Goal: Task Accomplishment & Management: Manage account settings

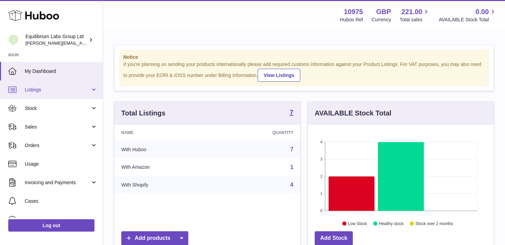
scroll to position [107, 186]
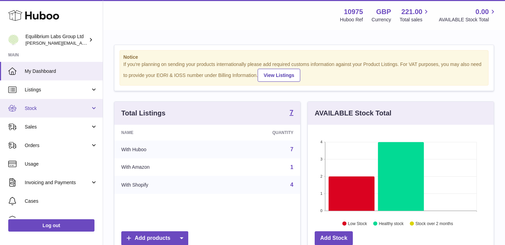
click at [74, 108] on span "Stock" at bounding box center [58, 108] width 66 height 7
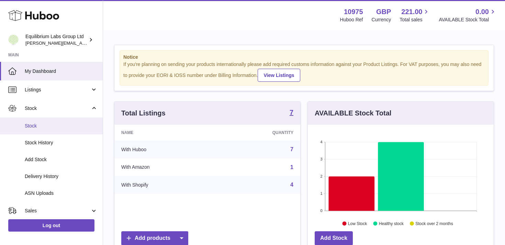
click at [60, 128] on span "Stock" at bounding box center [61, 126] width 73 height 7
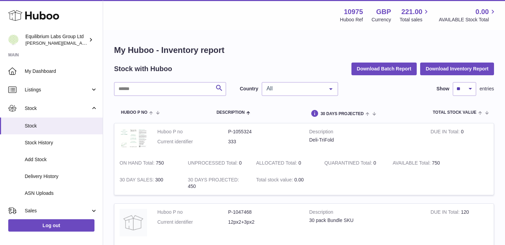
click at [283, 87] on span "All" at bounding box center [294, 88] width 59 height 7
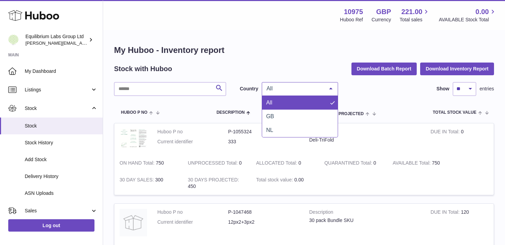
click at [278, 112] on span "GB" at bounding box center [300, 117] width 76 height 14
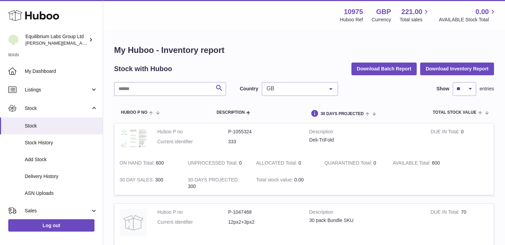
click at [308, 86] on span "GB" at bounding box center [294, 88] width 59 height 7
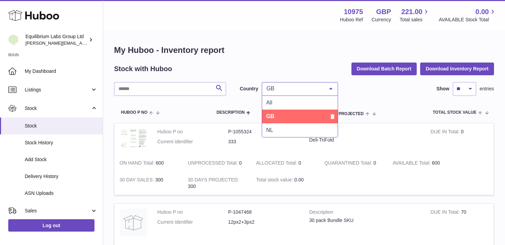
click at [288, 122] on span "GB" at bounding box center [300, 117] width 76 height 14
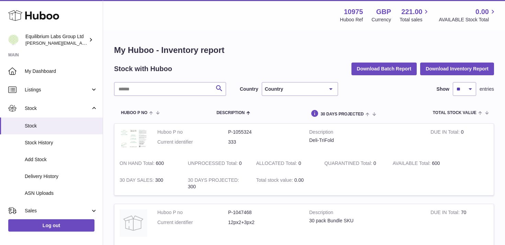
click at [287, 90] on div "Country" at bounding box center [300, 89] width 76 height 14
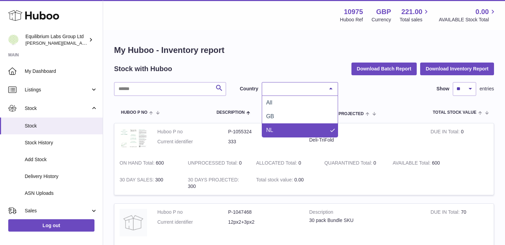
click at [278, 130] on span "NL" at bounding box center [300, 130] width 76 height 14
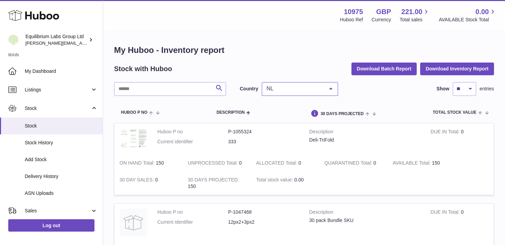
click at [293, 92] on div "NL" at bounding box center [300, 89] width 76 height 14
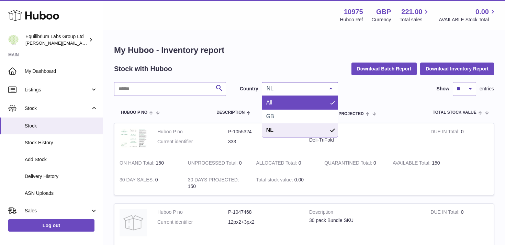
click at [282, 104] on span "All" at bounding box center [300, 103] width 76 height 14
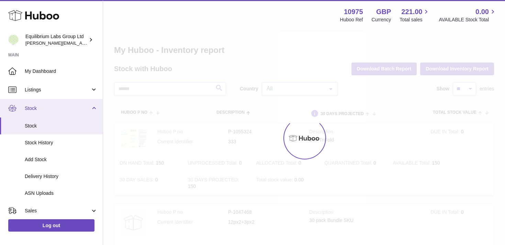
click at [89, 106] on span "Stock" at bounding box center [58, 108] width 66 height 7
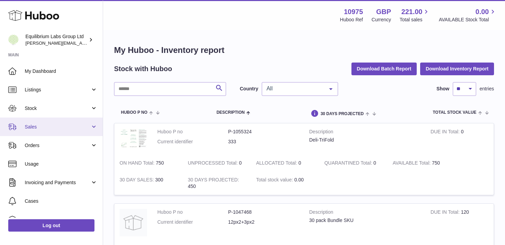
click at [93, 123] on link "Sales" at bounding box center [51, 126] width 103 height 19
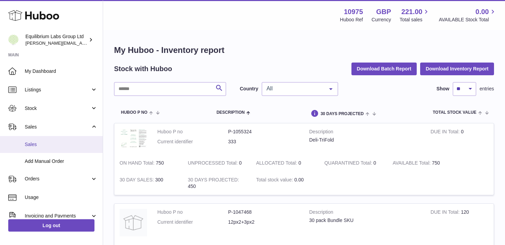
click at [76, 146] on span "Sales" at bounding box center [61, 144] width 73 height 7
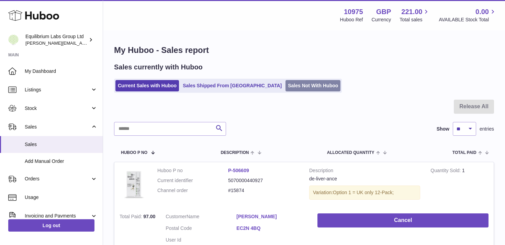
click at [285, 87] on link "Sales Not With Huboo" at bounding box center [312, 85] width 55 height 11
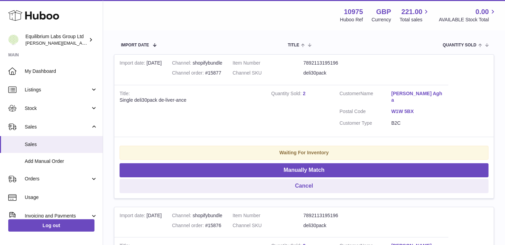
scroll to position [123, 0]
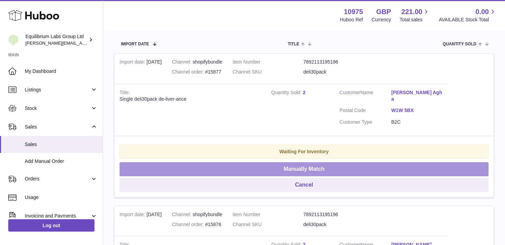
click at [304, 162] on button "Manually Match" at bounding box center [303, 169] width 369 height 14
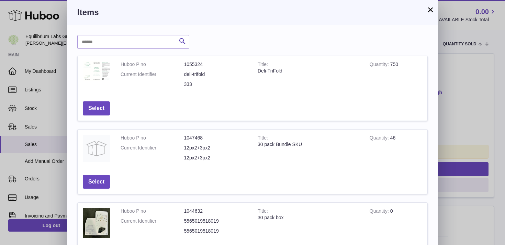
scroll to position [14, 0]
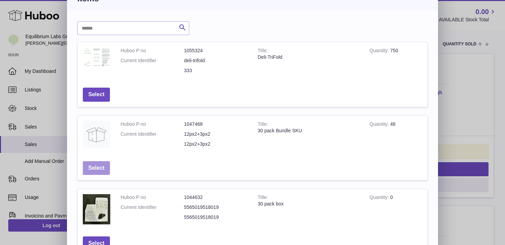
click at [94, 166] on button "Select" at bounding box center [96, 168] width 27 height 14
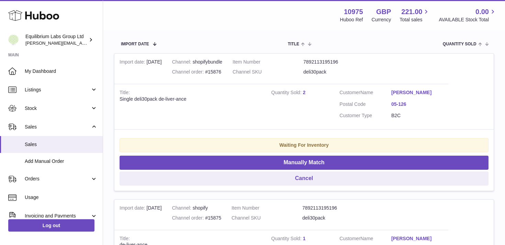
scroll to position [133, 0]
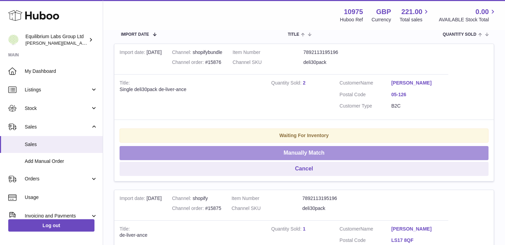
click at [307, 154] on button "Manually Match" at bounding box center [303, 153] width 369 height 14
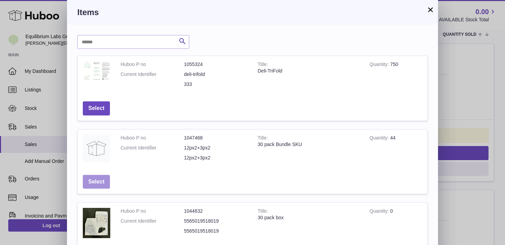
click at [100, 181] on button "Select" at bounding box center [96, 182] width 27 height 14
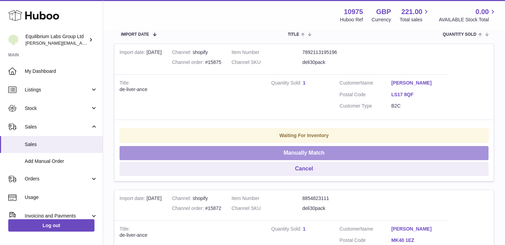
scroll to position [126, 0]
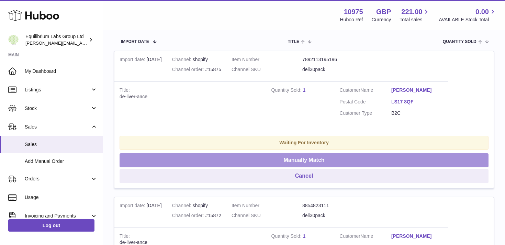
click at [296, 158] on button "Manually Match" at bounding box center [303, 160] width 369 height 14
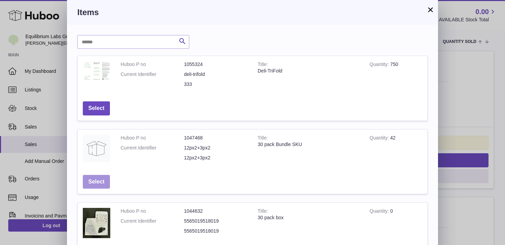
click at [99, 183] on button "Select" at bounding box center [96, 182] width 27 height 14
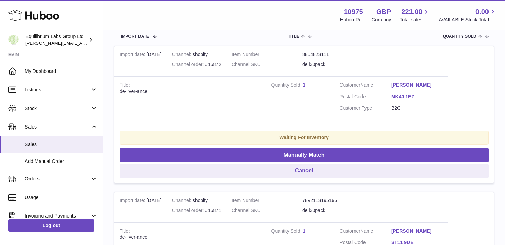
scroll to position [128, 0]
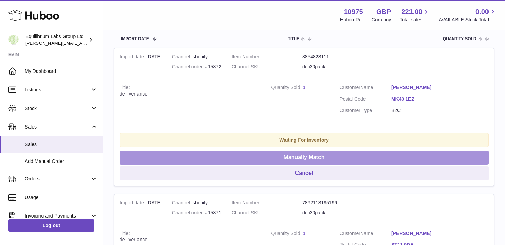
click at [284, 155] on button "Manually Match" at bounding box center [303, 157] width 369 height 14
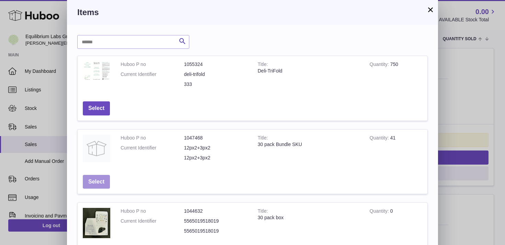
click at [101, 177] on button "Select" at bounding box center [96, 182] width 27 height 14
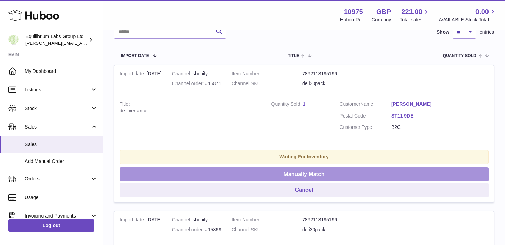
scroll to position [110, 0]
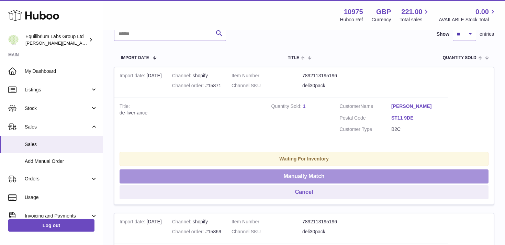
click at [300, 173] on button "Manually Match" at bounding box center [303, 176] width 369 height 14
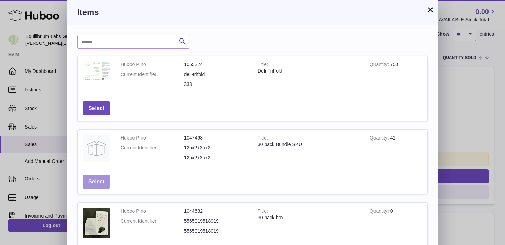
click at [104, 178] on button "Select" at bounding box center [96, 182] width 27 height 14
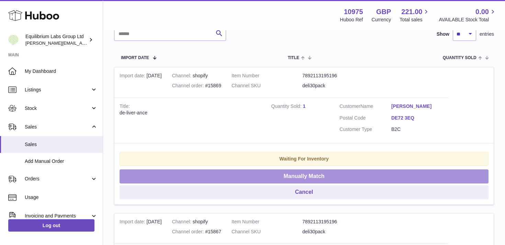
click at [293, 174] on button "Manually Match" at bounding box center [303, 176] width 369 height 14
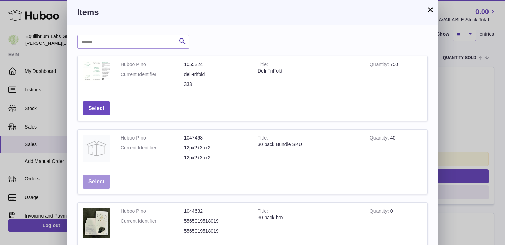
click at [102, 175] on button "Select" at bounding box center [96, 182] width 27 height 14
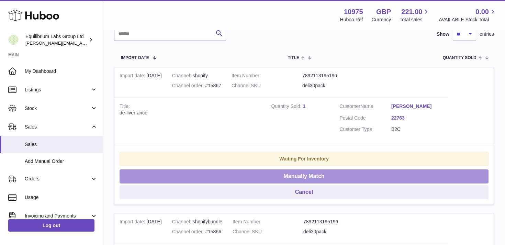
click at [233, 174] on button "Manually Match" at bounding box center [303, 176] width 369 height 14
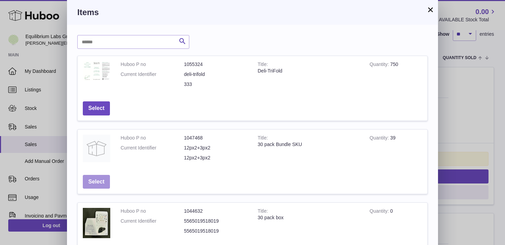
click at [99, 177] on button "Select" at bounding box center [96, 182] width 27 height 14
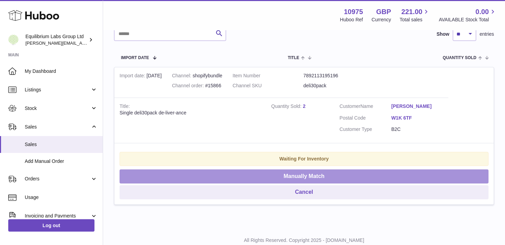
click at [286, 176] on button "Manually Match" at bounding box center [303, 176] width 369 height 14
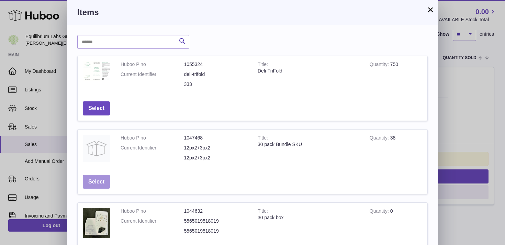
click at [104, 183] on button "Select" at bounding box center [96, 182] width 27 height 14
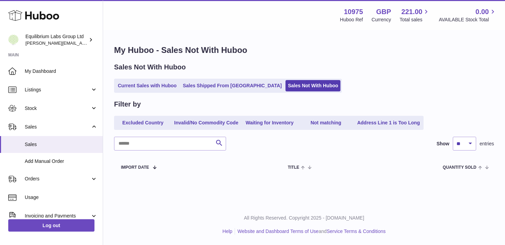
scroll to position [0, 0]
click at [142, 82] on link "Current Sales with Huboo" at bounding box center [147, 85] width 64 height 11
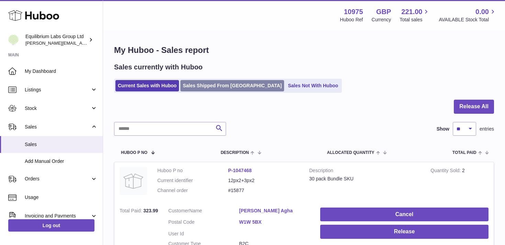
click at [204, 85] on link "Sales Shipped From [GEOGRAPHIC_DATA]" at bounding box center [232, 85] width 104 height 11
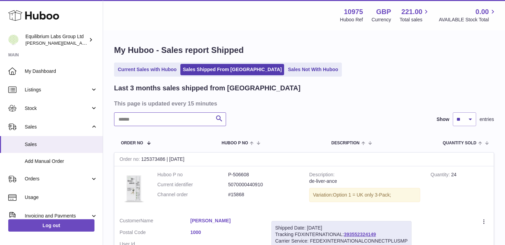
click at [148, 125] on input "text" at bounding box center [170, 119] width 112 height 14
paste input "*********"
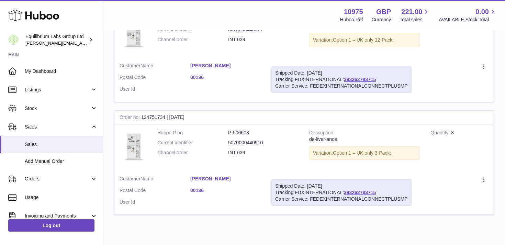
scroll to position [147, 0]
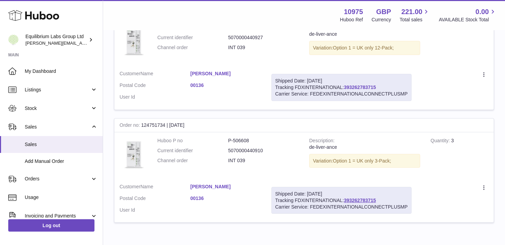
type input "*********"
click at [352, 85] on link "393262783715" at bounding box center [360, 86] width 32 height 5
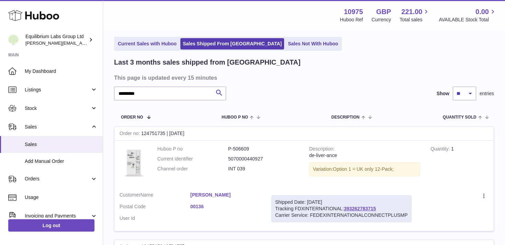
scroll to position [0, 0]
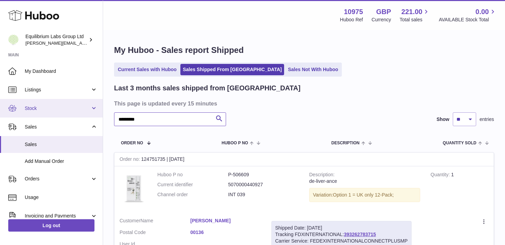
drag, startPoint x: 153, startPoint y: 122, endPoint x: 101, endPoint y: 110, distance: 53.7
click at [101, 110] on div "Huboo Equilibrium Labs Group Ltd [PERSON_NAME][EMAIL_ADDRESS][DOMAIN_NAME] Main…" at bounding box center [252, 216] width 505 height 432
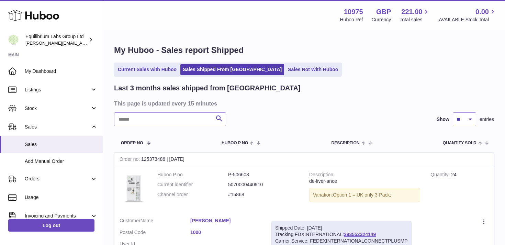
click at [274, 114] on div "Search Show ** ** ** entries" at bounding box center [304, 119] width 380 height 14
